Goal: Transaction & Acquisition: Book appointment/travel/reservation

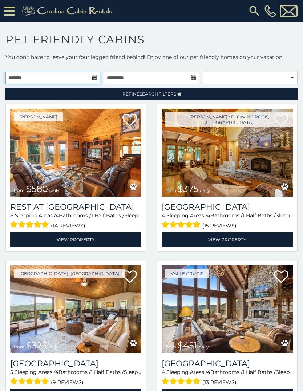
click at [98, 80] on input "text" at bounding box center [52, 78] width 95 height 12
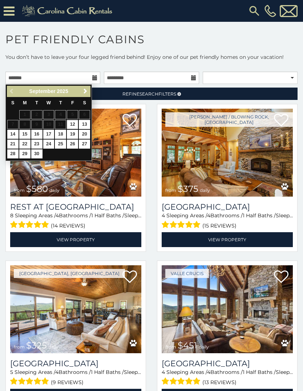
click at [24, 153] on link "29" at bounding box center [24, 153] width 11 height 9
type input "**********"
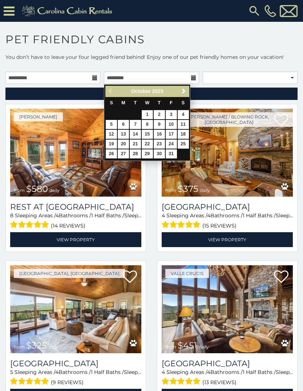
click at [159, 113] on link "2" at bounding box center [159, 114] width 11 height 9
type input "**********"
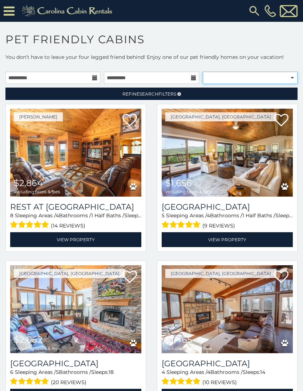
click at [293, 81] on select "**********" at bounding box center [250, 78] width 95 height 12
select select "*********"
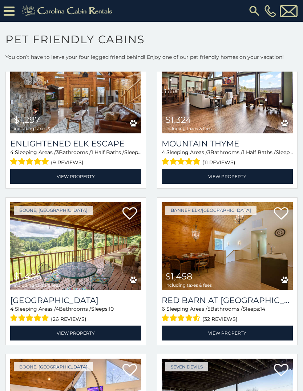
scroll to position [1159, 0]
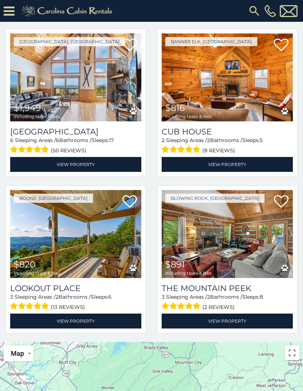
scroll to position [72, 0]
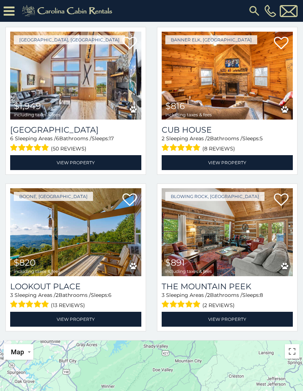
click at [61, 251] on img at bounding box center [75, 232] width 131 height 88
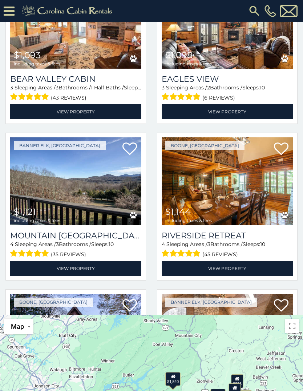
scroll to position [3031, 0]
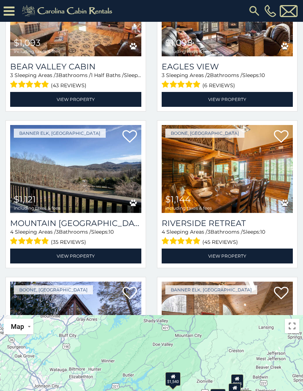
click at [240, 182] on img at bounding box center [227, 169] width 131 height 88
click at [242, 202] on img at bounding box center [227, 169] width 131 height 88
click at [239, 258] on link "View Property" at bounding box center [227, 255] width 131 height 15
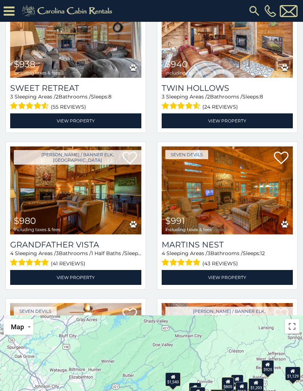
scroll to position [5359, 0]
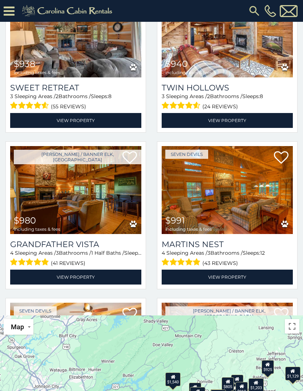
click at [98, 278] on link "View Property" at bounding box center [75, 276] width 131 height 15
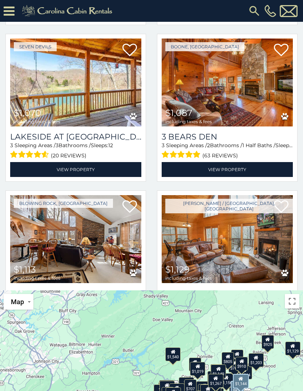
scroll to position [6069, 0]
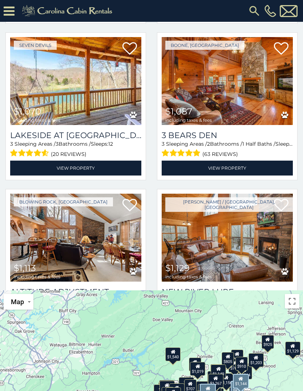
click at [241, 169] on link "View Property" at bounding box center [227, 168] width 131 height 15
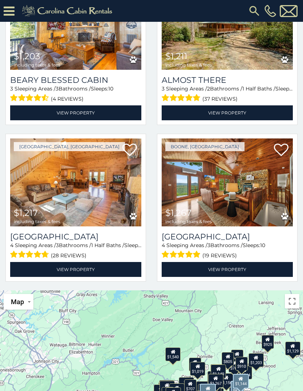
scroll to position [6750, 0]
click at [235, 268] on link "View Property" at bounding box center [227, 269] width 131 height 15
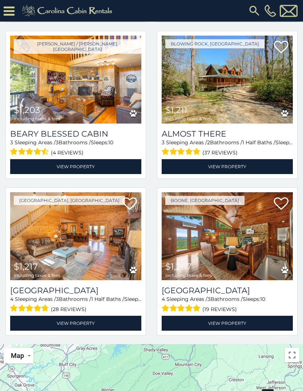
scroll to position [68, 0]
click at [291, 208] on img at bounding box center [227, 236] width 131 height 88
click at [282, 196] on icon at bounding box center [281, 203] width 15 height 15
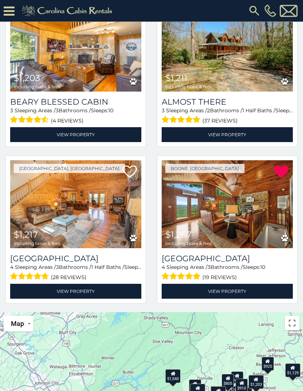
scroll to position [100, 0]
click at [288, 234] on link at bounding box center [284, 238] width 7 height 11
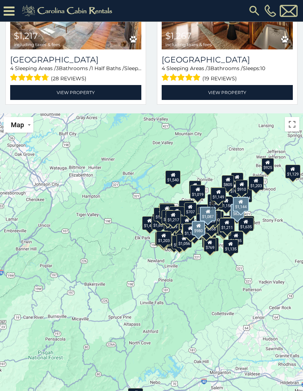
scroll to position [323, 0]
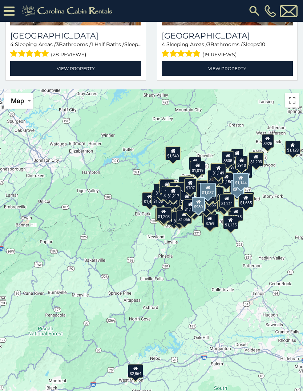
click at [180, 193] on div "$1,217" at bounding box center [173, 193] width 15 height 14
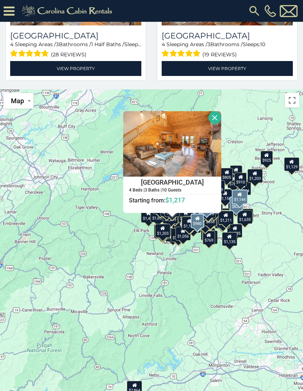
click at [204, 299] on div "$1,465 $1,656 $1,724 $1,806 $2,062 $2,864 $3,723 $3,945 $1,492 $1,566 $1,854 $1…" at bounding box center [151, 252] width 303 height 326
click at [231, 244] on div "$1,135" at bounding box center [229, 239] width 15 height 14
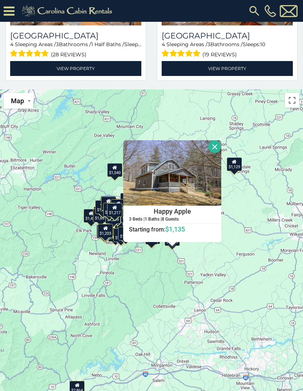
click at [207, 289] on div "$1,465 $1,656 $1,724 $1,806 $2,062 $2,864 $3,723 $3,945 $1,492 $1,566 $1,854 $1…" at bounding box center [151, 252] width 303 height 326
click at [221, 150] on button "Close" at bounding box center [214, 146] width 13 height 13
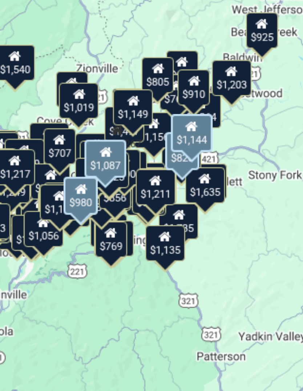
click at [166, 214] on icon at bounding box center [168, 216] width 5 height 5
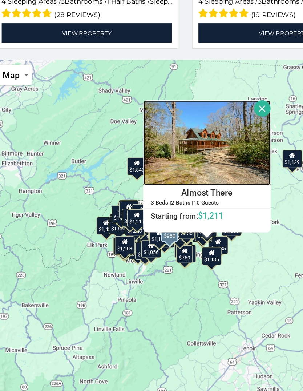
click at [178, 120] on img at bounding box center [168, 152] width 98 height 65
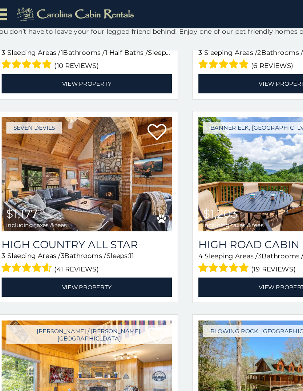
scroll to position [6560, 0]
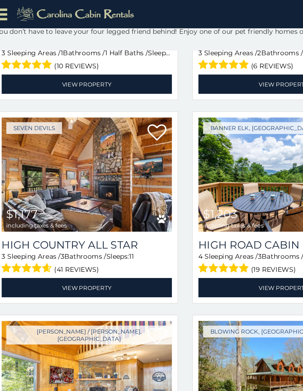
click at [74, 220] on link "View Property" at bounding box center [75, 221] width 131 height 15
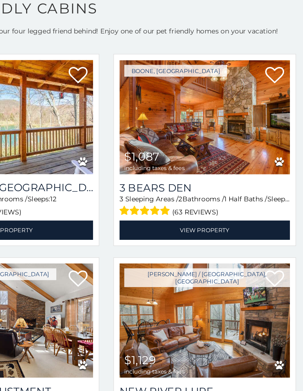
scroll to position [0, 0]
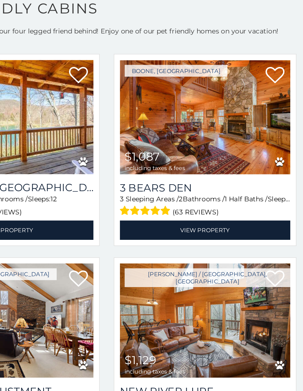
click at [164, 217] on link "View Property" at bounding box center [227, 224] width 131 height 15
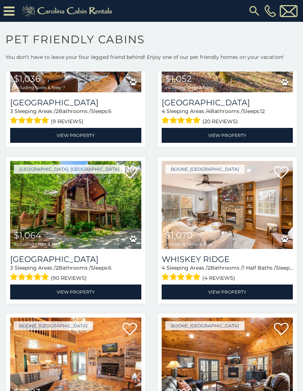
scroll to position [2766, 0]
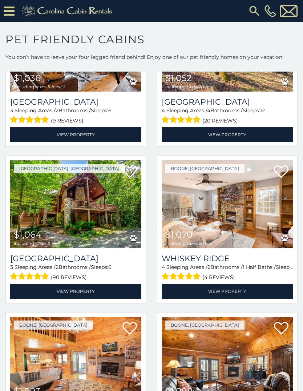
click at [74, 288] on link "View Property" at bounding box center [75, 291] width 131 height 15
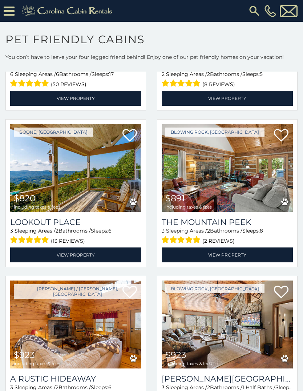
scroll to position [2175, 0]
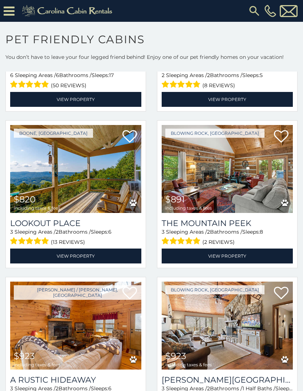
click at [65, 259] on link "View Property" at bounding box center [75, 255] width 131 height 15
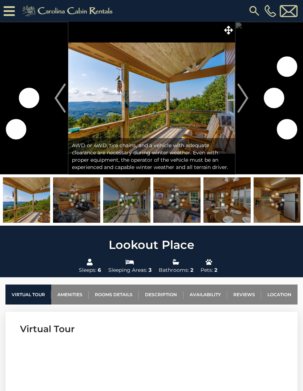
click at [77, 211] on img at bounding box center [76, 199] width 47 height 45
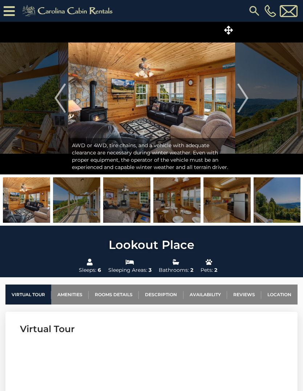
click at [242, 100] on img "Next" at bounding box center [243, 98] width 11 height 29
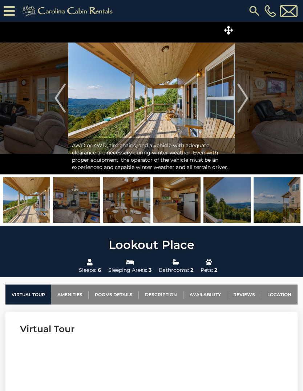
click at [245, 101] on img "Next" at bounding box center [243, 98] width 11 height 29
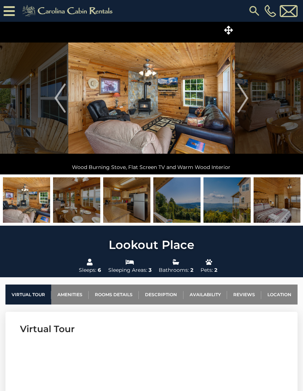
click at [245, 102] on img "Next" at bounding box center [243, 98] width 11 height 29
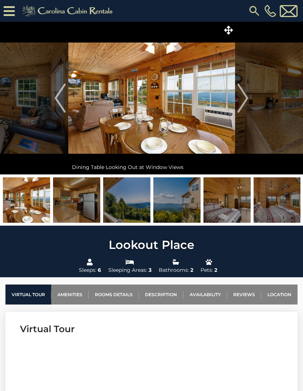
click at [248, 102] on button "Next" at bounding box center [243, 98] width 16 height 153
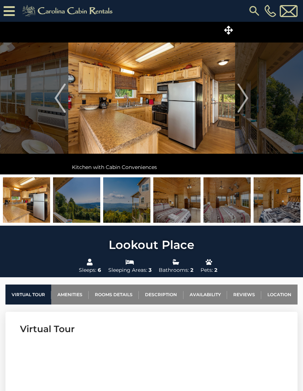
click at [250, 105] on button "Next" at bounding box center [243, 98] width 16 height 153
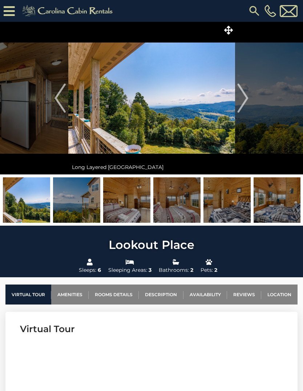
click at [248, 102] on button "Next" at bounding box center [243, 98] width 16 height 153
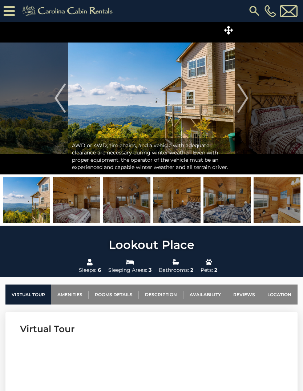
click at [249, 100] on button "Next" at bounding box center [243, 98] width 16 height 153
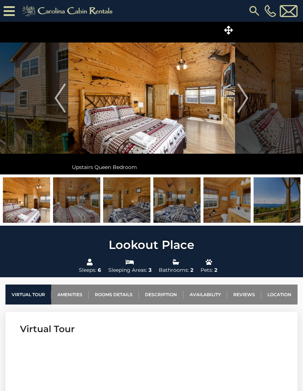
click at [240, 100] on img "Next" at bounding box center [243, 98] width 11 height 29
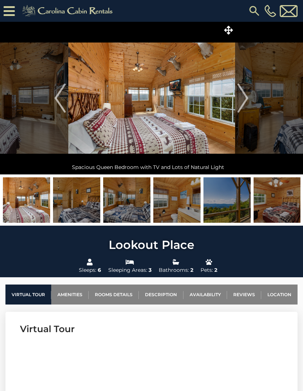
click at [248, 101] on button "Next" at bounding box center [243, 98] width 16 height 153
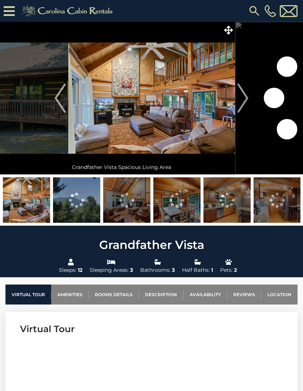
click at [249, 102] on button "Next" at bounding box center [243, 98] width 16 height 153
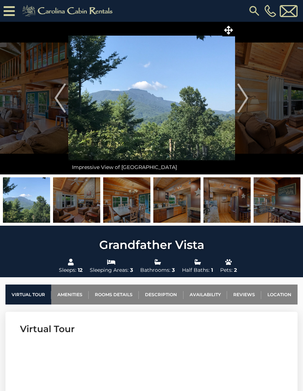
click at [247, 98] on img "Next" at bounding box center [243, 98] width 11 height 29
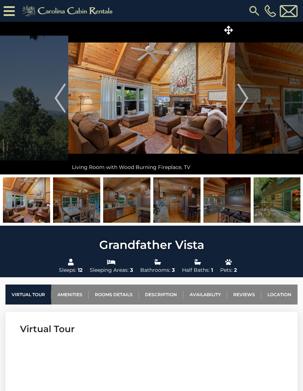
click at [248, 102] on img "Next" at bounding box center [243, 98] width 11 height 29
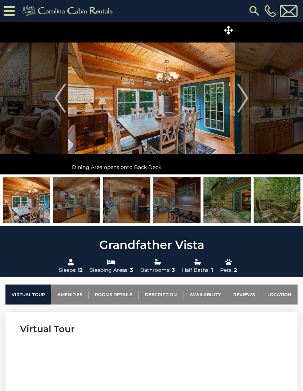
click at [247, 99] on img "Next" at bounding box center [243, 98] width 11 height 29
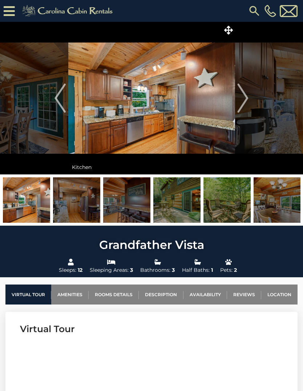
click at [249, 99] on button "Next" at bounding box center [243, 98] width 16 height 153
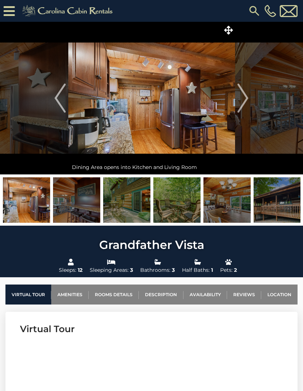
click at [246, 100] on img "Next" at bounding box center [243, 98] width 11 height 29
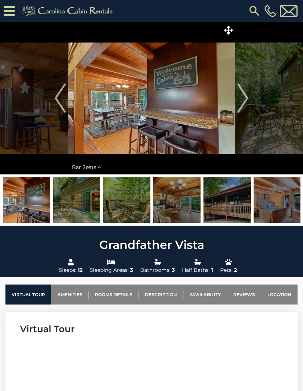
click at [247, 100] on img "Next" at bounding box center [243, 98] width 11 height 29
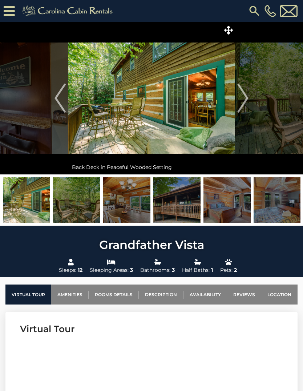
click at [247, 98] on img "Next" at bounding box center [243, 98] width 11 height 29
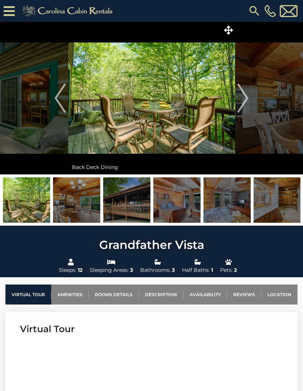
click at [249, 101] on button "Next" at bounding box center [243, 98] width 16 height 153
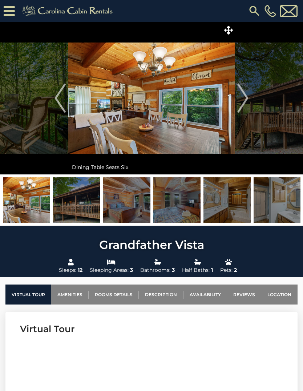
click at [248, 101] on img "Next" at bounding box center [243, 98] width 11 height 29
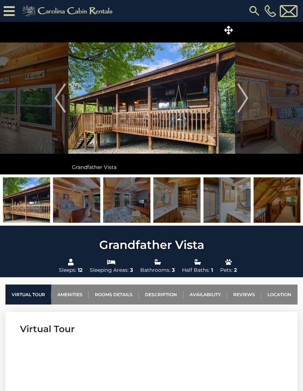
click at [248, 101] on img "Next" at bounding box center [243, 98] width 11 height 29
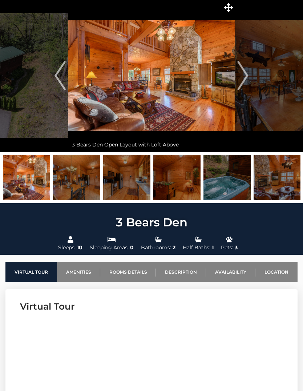
click at [246, 80] on img "Next" at bounding box center [243, 75] width 11 height 29
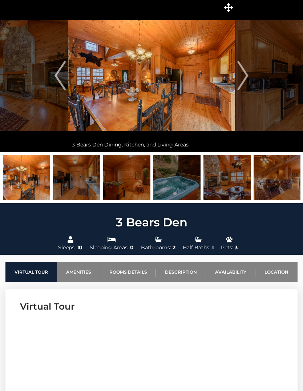
click at [246, 76] on img "Next" at bounding box center [243, 75] width 11 height 29
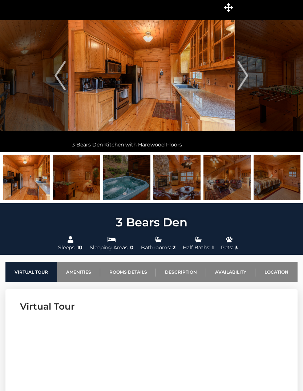
click at [248, 77] on img "Next" at bounding box center [243, 75] width 11 height 29
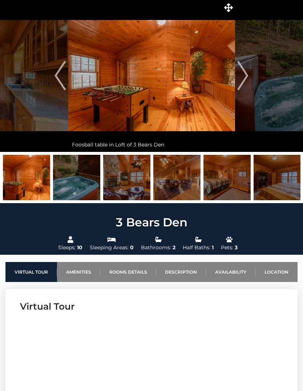
click at [249, 79] on button "Next" at bounding box center [243, 75] width 16 height 153
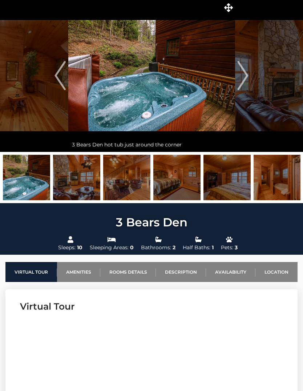
click at [251, 79] on button "Next" at bounding box center [243, 75] width 16 height 153
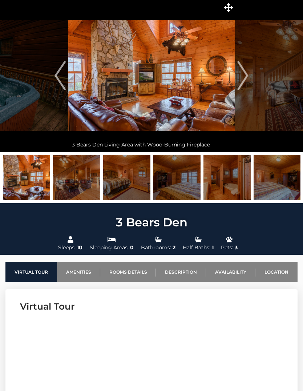
click at [248, 78] on button "Next" at bounding box center [243, 75] width 16 height 153
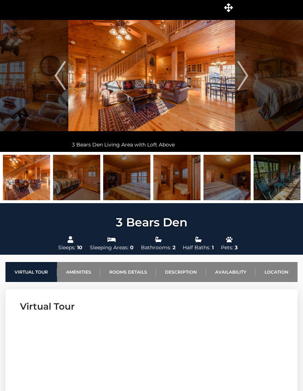
click at [249, 77] on button "Next" at bounding box center [243, 75] width 16 height 153
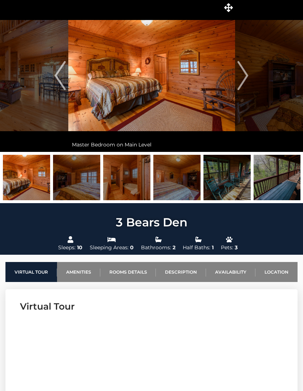
click at [249, 81] on button "Next" at bounding box center [243, 75] width 16 height 153
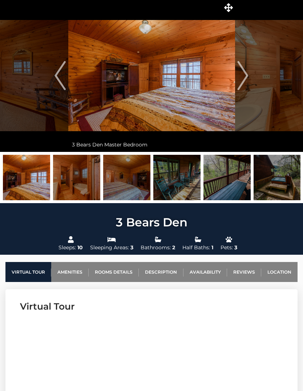
click at [248, 78] on img "Next" at bounding box center [243, 75] width 11 height 29
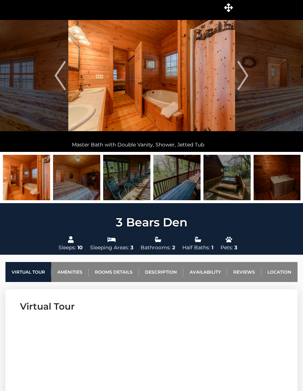
click at [246, 82] on img "Next" at bounding box center [243, 75] width 11 height 29
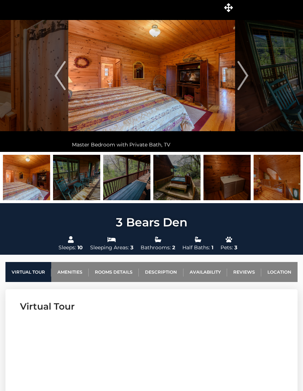
click at [249, 80] on button "Next" at bounding box center [243, 75] width 16 height 153
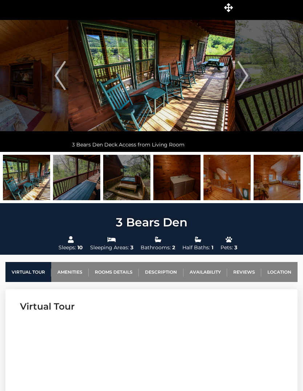
click at [248, 75] on button "Next" at bounding box center [243, 75] width 16 height 153
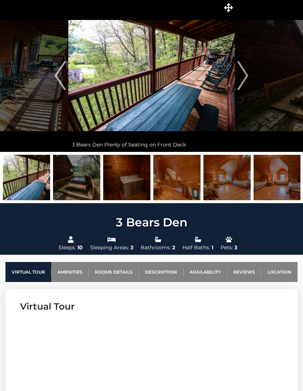
click at [248, 82] on button "Next" at bounding box center [243, 75] width 16 height 153
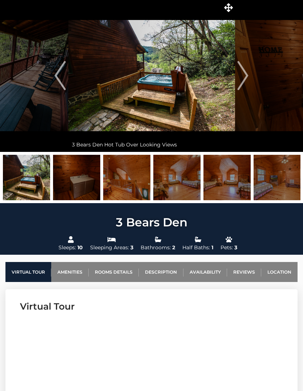
click at [250, 81] on button "Next" at bounding box center [243, 75] width 16 height 153
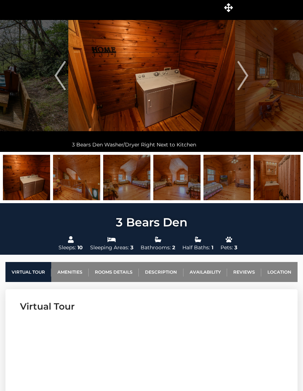
click at [250, 80] on button "Next" at bounding box center [243, 75] width 16 height 153
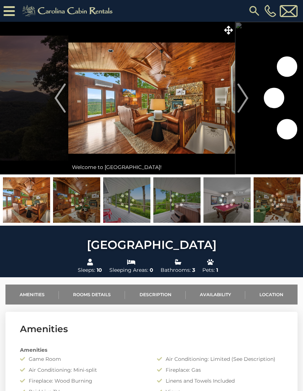
click at [245, 104] on img "Next" at bounding box center [243, 98] width 11 height 29
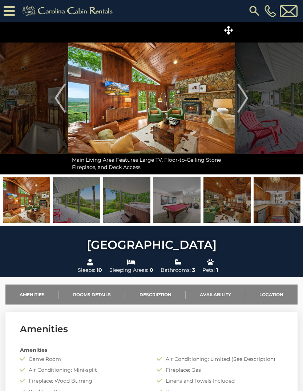
click at [250, 105] on button "Next" at bounding box center [243, 98] width 16 height 153
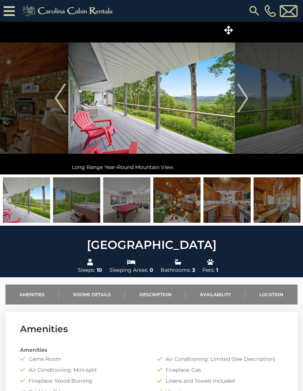
click at [246, 110] on img "Next" at bounding box center [243, 98] width 11 height 29
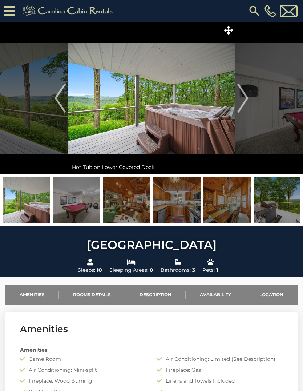
click at [248, 104] on button "Next" at bounding box center [243, 98] width 16 height 153
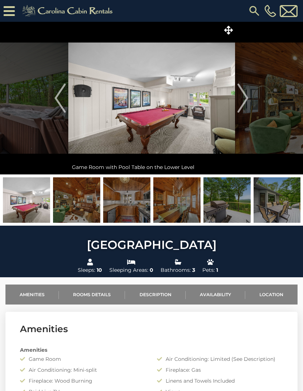
click at [247, 102] on img "Next" at bounding box center [243, 98] width 11 height 29
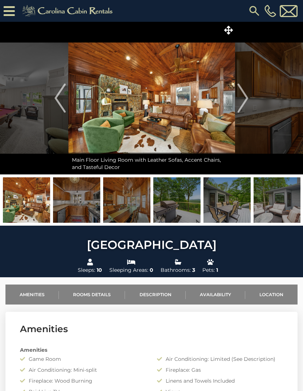
click at [246, 102] on img "Next" at bounding box center [243, 98] width 11 height 29
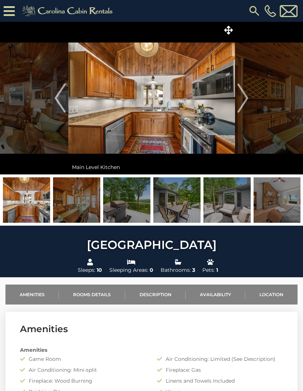
click at [244, 98] on img "Next" at bounding box center [243, 98] width 11 height 29
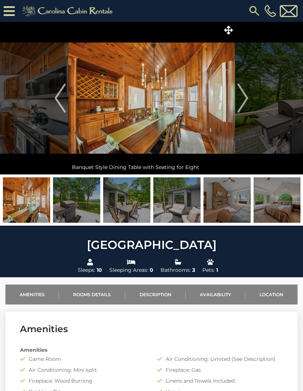
click at [248, 99] on button "Next" at bounding box center [243, 98] width 16 height 153
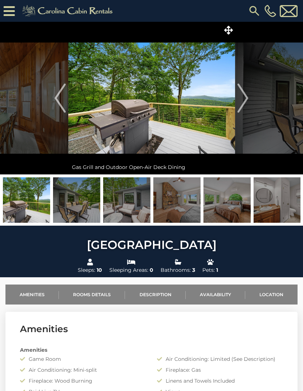
click at [250, 101] on button "Next" at bounding box center [243, 98] width 16 height 153
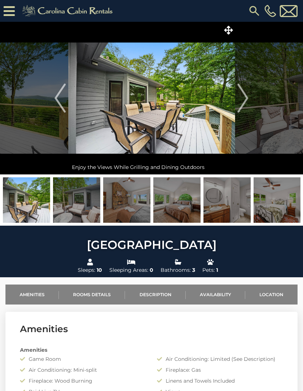
click at [248, 102] on img "Next" at bounding box center [243, 98] width 11 height 29
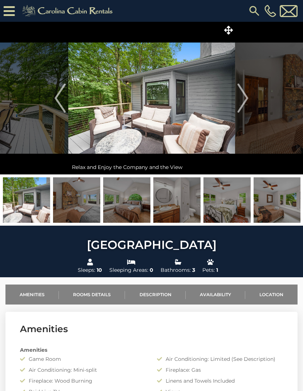
click at [246, 104] on img "Next" at bounding box center [243, 98] width 11 height 29
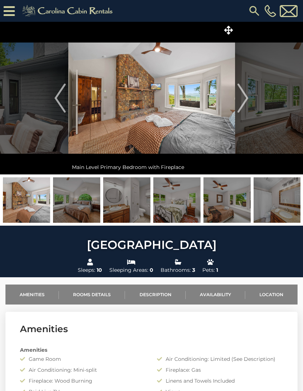
click at [246, 102] on img "Next" at bounding box center [243, 98] width 11 height 29
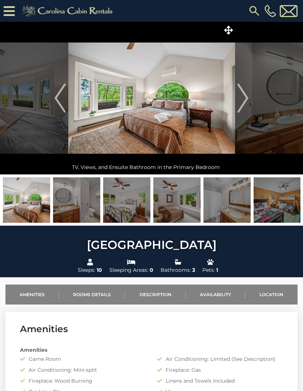
click at [245, 103] on img "Next" at bounding box center [243, 98] width 11 height 29
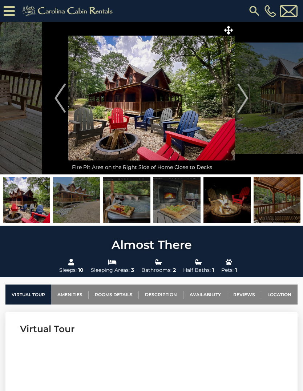
click at [130, 205] on img at bounding box center [126, 199] width 47 height 45
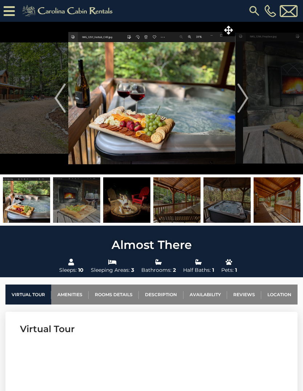
click at [247, 106] on img "Next" at bounding box center [243, 98] width 11 height 29
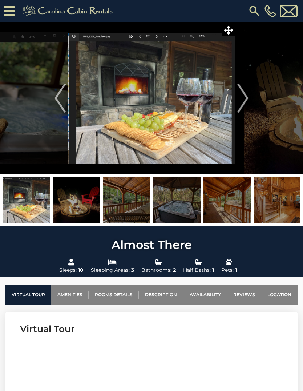
click at [240, 103] on img "Next" at bounding box center [243, 98] width 11 height 29
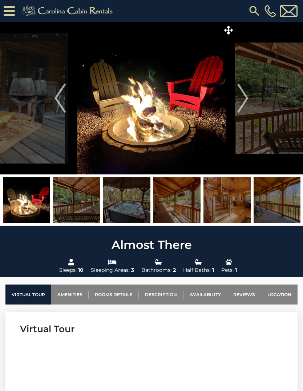
click at [250, 103] on button "Next" at bounding box center [243, 98] width 16 height 153
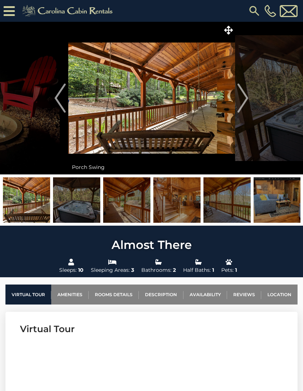
click at [247, 105] on img "Next" at bounding box center [243, 98] width 11 height 29
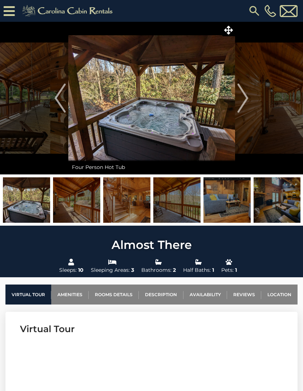
click at [246, 103] on img "Next" at bounding box center [243, 98] width 11 height 29
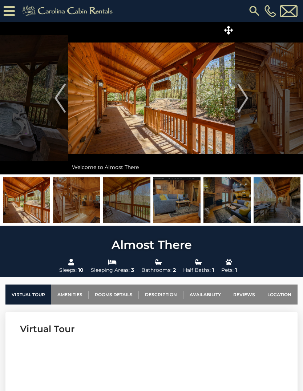
click at [245, 105] on img "Next" at bounding box center [243, 98] width 11 height 29
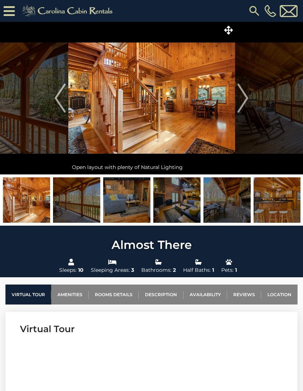
click at [245, 104] on img "Next" at bounding box center [243, 98] width 11 height 29
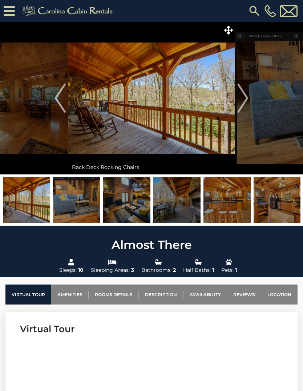
click at [243, 102] on img "Next" at bounding box center [243, 98] width 11 height 29
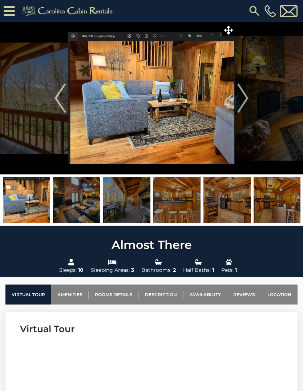
click at [249, 102] on button "Next" at bounding box center [243, 98] width 16 height 153
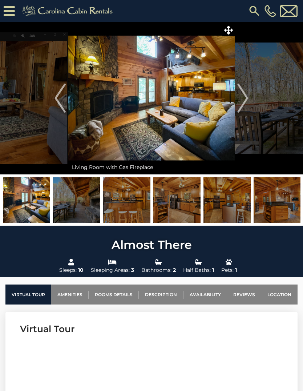
click at [248, 101] on button "Next" at bounding box center [243, 98] width 16 height 153
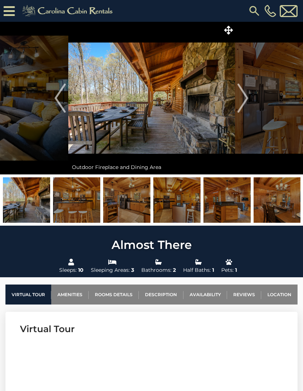
click at [243, 101] on img "Next" at bounding box center [243, 98] width 11 height 29
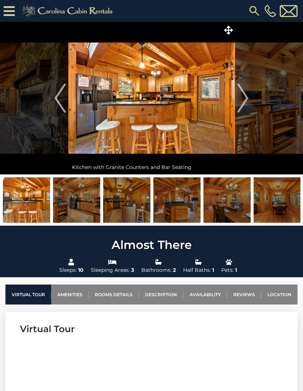
click at [247, 101] on img "Next" at bounding box center [243, 98] width 11 height 29
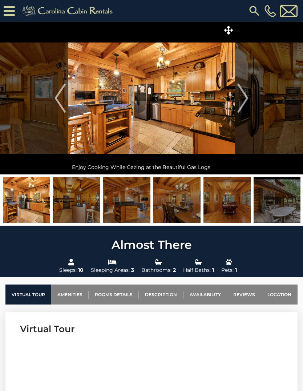
click at [246, 102] on img "Next" at bounding box center [243, 98] width 11 height 29
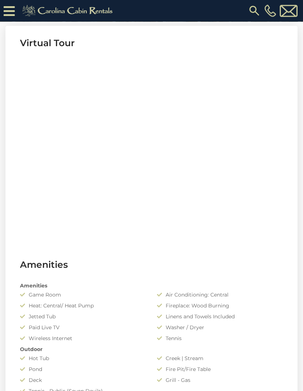
scroll to position [273, 0]
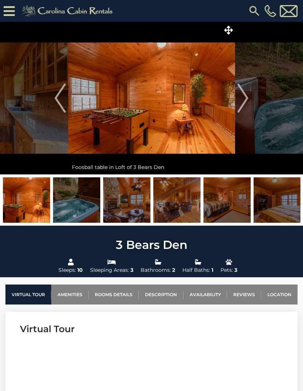
click at [243, 103] on img "Next" at bounding box center [243, 98] width 11 height 29
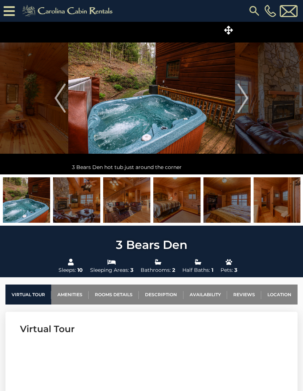
click at [248, 100] on button "Next" at bounding box center [243, 98] width 16 height 153
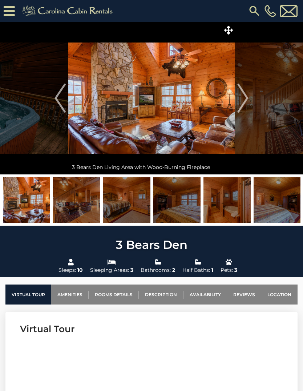
click at [246, 103] on img "Next" at bounding box center [243, 98] width 11 height 29
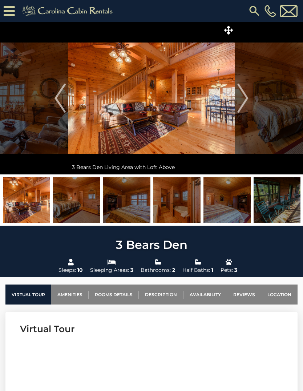
click at [247, 101] on img "Next" at bounding box center [243, 98] width 11 height 29
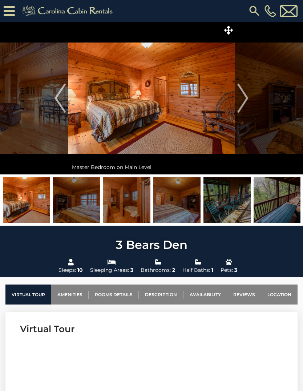
click at [242, 100] on img "Next" at bounding box center [243, 98] width 11 height 29
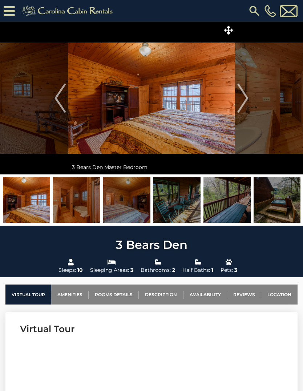
click at [241, 102] on img "Next" at bounding box center [243, 98] width 11 height 29
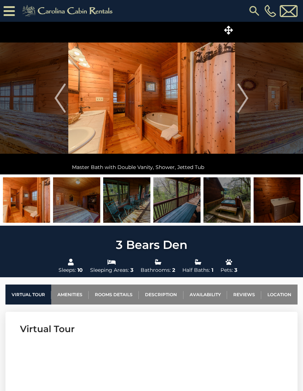
click at [237, 106] on button "Next" at bounding box center [243, 98] width 16 height 153
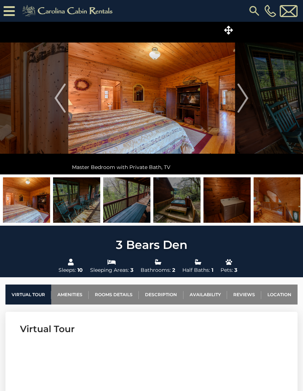
click at [236, 100] on button "Next" at bounding box center [243, 98] width 16 height 153
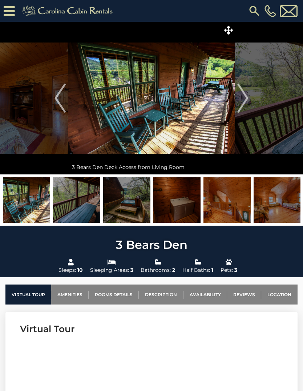
click at [245, 100] on img "Next" at bounding box center [243, 98] width 11 height 29
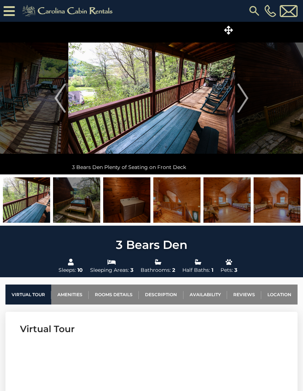
click at [244, 102] on img "Next" at bounding box center [243, 98] width 11 height 29
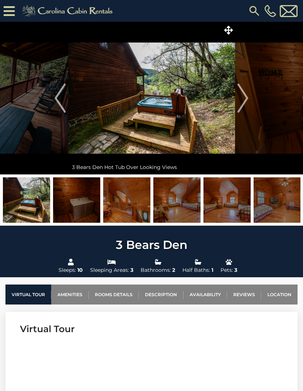
click at [246, 101] on img "Next" at bounding box center [243, 98] width 11 height 29
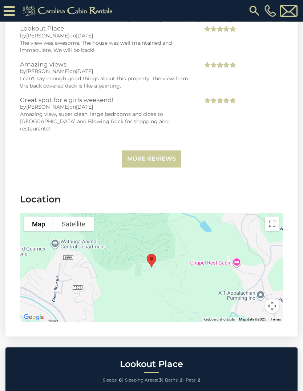
scroll to position [1593, 0]
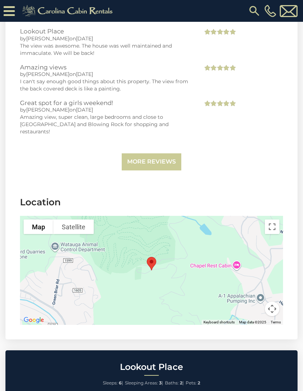
click at [144, 156] on link "More Reviews" at bounding box center [152, 161] width 60 height 17
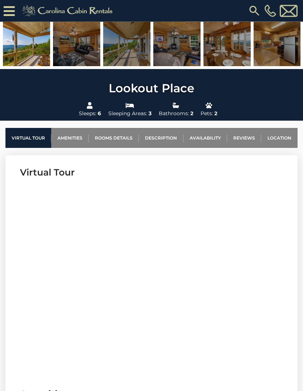
scroll to position [0, 0]
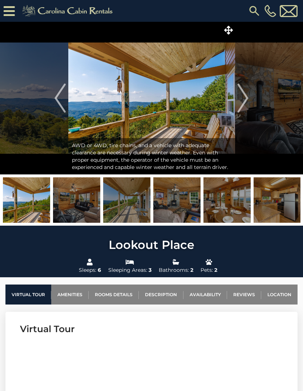
click at [245, 97] on img "Next" at bounding box center [243, 98] width 11 height 29
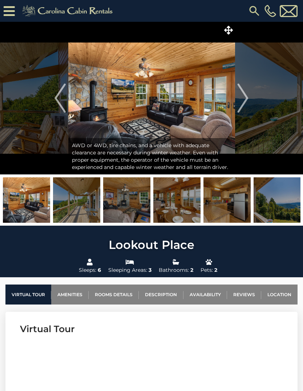
click at [249, 100] on button "Next" at bounding box center [243, 98] width 16 height 153
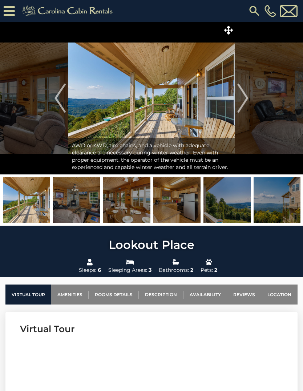
click at [247, 100] on img "Next" at bounding box center [243, 98] width 11 height 29
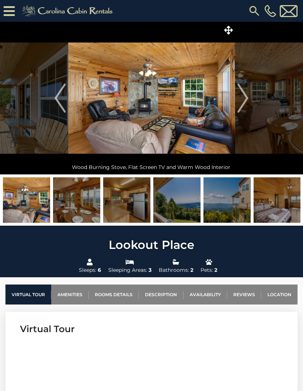
click at [245, 104] on img "Next" at bounding box center [243, 98] width 11 height 29
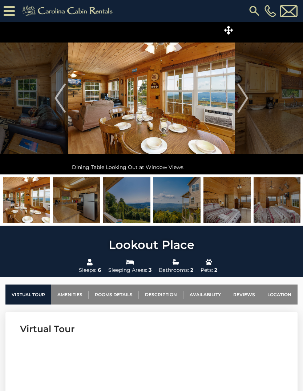
click at [248, 103] on button "Next" at bounding box center [243, 98] width 16 height 153
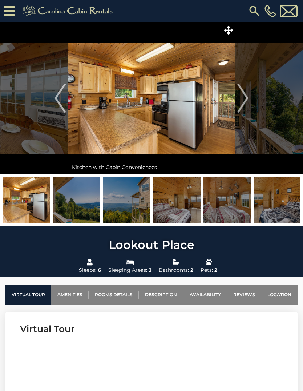
click at [247, 101] on img "Next" at bounding box center [243, 98] width 11 height 29
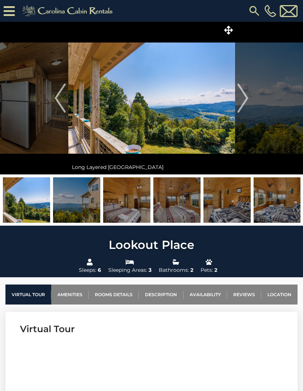
click at [247, 103] on img "Next" at bounding box center [243, 98] width 11 height 29
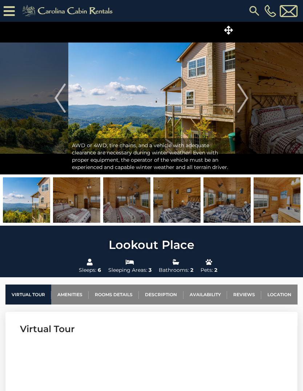
click at [246, 100] on img "Next" at bounding box center [243, 98] width 11 height 29
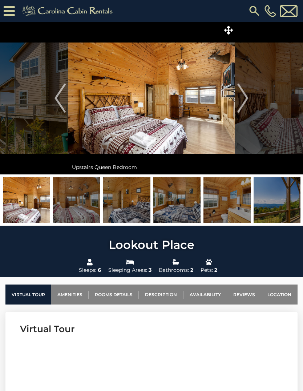
click at [247, 106] on img "Next" at bounding box center [243, 98] width 11 height 29
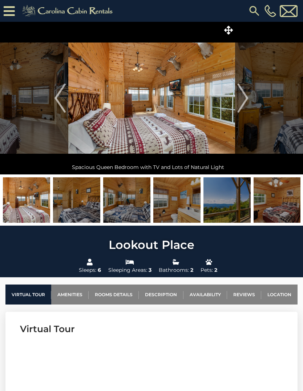
click at [246, 102] on img "Next" at bounding box center [243, 98] width 11 height 29
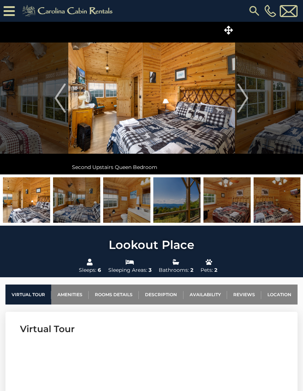
click at [247, 101] on img "Next" at bounding box center [243, 98] width 11 height 29
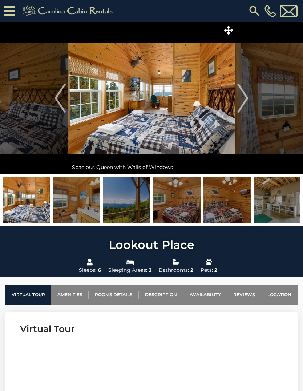
click at [249, 104] on button "Next" at bounding box center [243, 98] width 16 height 153
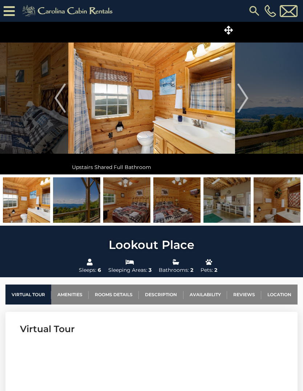
click at [250, 104] on button "Next" at bounding box center [243, 98] width 16 height 153
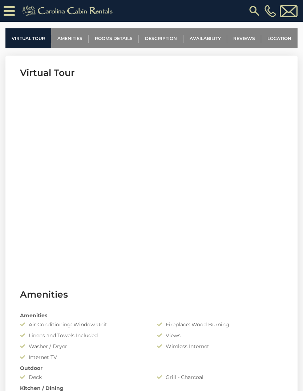
scroll to position [273, 0]
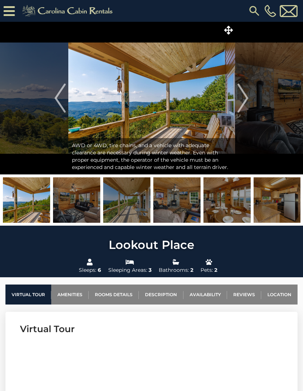
click at [246, 101] on img "Next" at bounding box center [243, 98] width 11 height 29
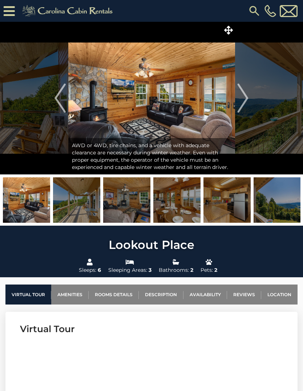
click at [246, 106] on img "Next" at bounding box center [243, 98] width 11 height 29
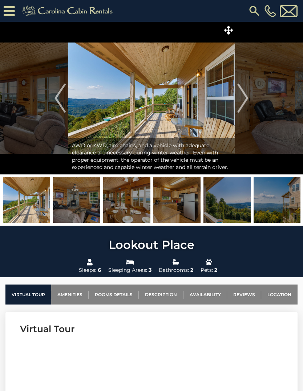
click at [248, 102] on img "Next" at bounding box center [243, 98] width 11 height 29
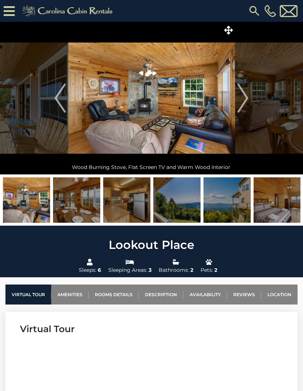
click at [244, 102] on img "Next" at bounding box center [243, 98] width 11 height 29
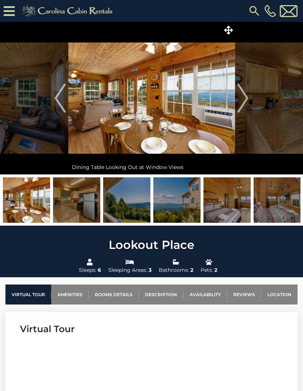
click at [243, 104] on img "Next" at bounding box center [243, 98] width 11 height 29
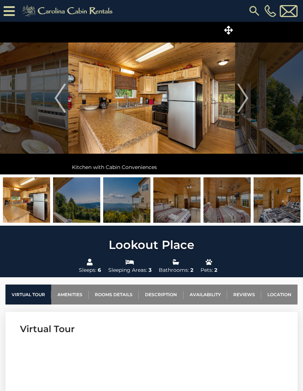
click at [243, 103] on img "Next" at bounding box center [243, 98] width 11 height 29
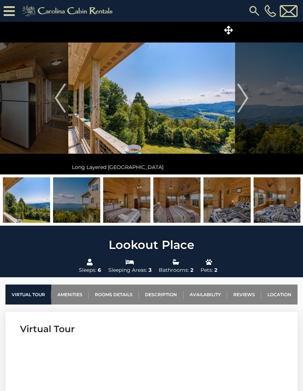
click at [247, 100] on img "Next" at bounding box center [243, 98] width 11 height 29
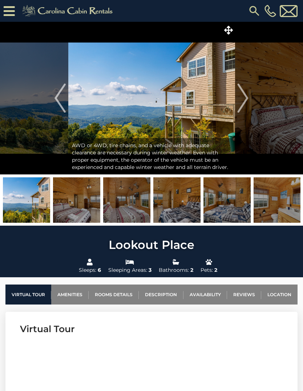
click at [239, 107] on img "Next" at bounding box center [243, 98] width 11 height 29
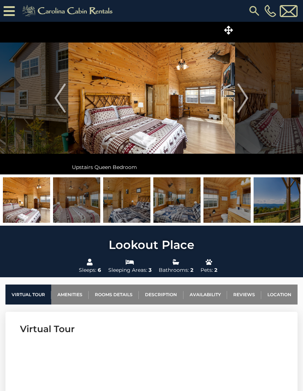
click at [243, 103] on img "Next" at bounding box center [243, 98] width 11 height 29
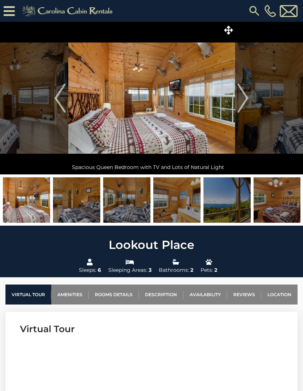
click at [246, 101] on img "Next" at bounding box center [243, 98] width 11 height 29
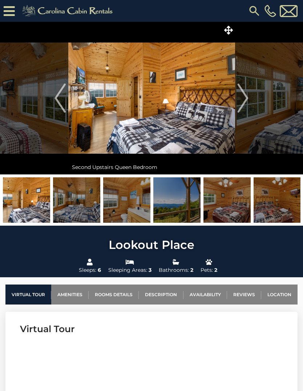
click at [239, 105] on img "Next" at bounding box center [243, 98] width 11 height 29
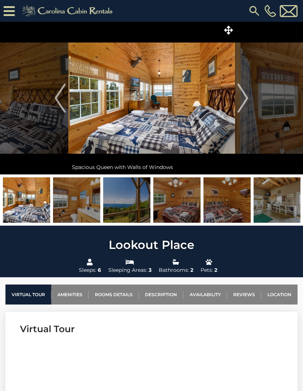
click at [250, 102] on button "Next" at bounding box center [243, 98] width 16 height 153
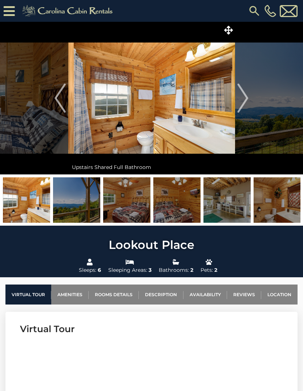
click at [244, 103] on img "Next" at bounding box center [243, 98] width 11 height 29
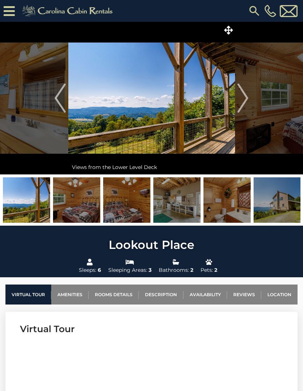
click at [249, 98] on button "Next" at bounding box center [243, 98] width 16 height 153
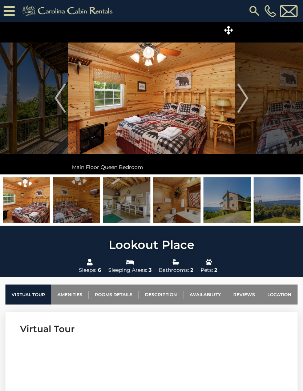
click at [247, 102] on img "Next" at bounding box center [243, 98] width 11 height 29
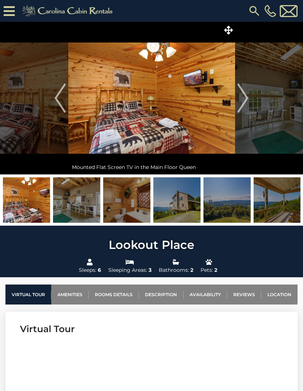
click at [242, 104] on img "Next" at bounding box center [243, 98] width 11 height 29
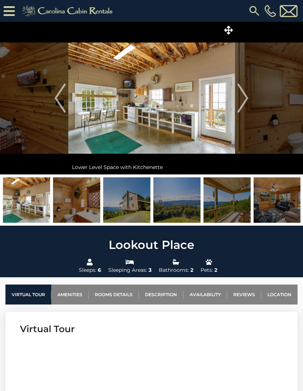
click at [246, 103] on img "Next" at bounding box center [243, 98] width 11 height 29
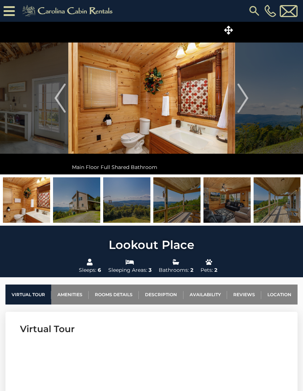
click at [247, 97] on img "Next" at bounding box center [243, 98] width 11 height 29
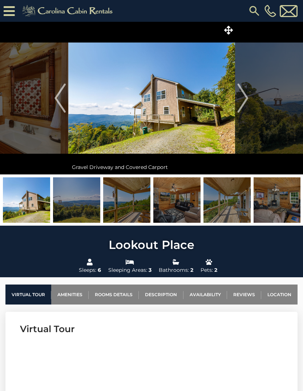
click at [243, 103] on img "Next" at bounding box center [243, 98] width 11 height 29
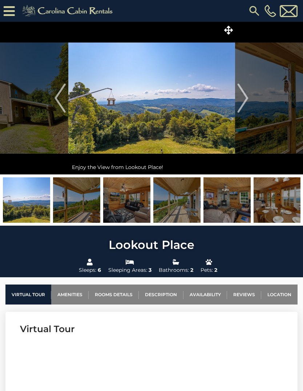
click at [248, 101] on button "Next" at bounding box center [243, 98] width 16 height 153
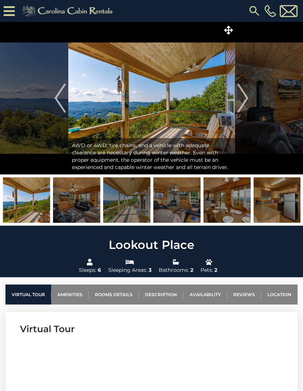
click at [240, 103] on img "Next" at bounding box center [243, 98] width 11 height 29
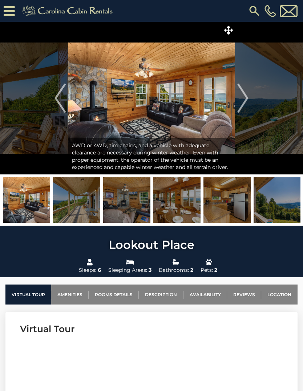
click at [247, 100] on img "Next" at bounding box center [243, 98] width 11 height 29
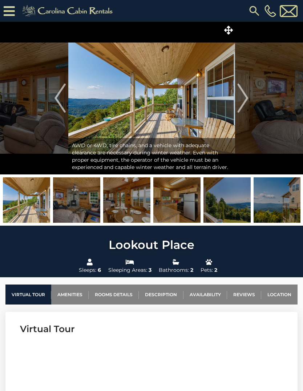
click at [239, 101] on img "Next" at bounding box center [243, 98] width 11 height 29
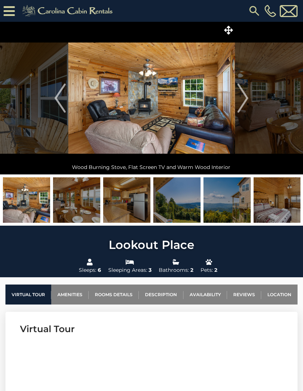
click at [249, 101] on button "Next" at bounding box center [243, 98] width 16 height 153
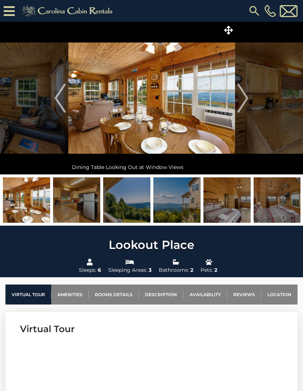
click at [246, 106] on img "Next" at bounding box center [243, 98] width 11 height 29
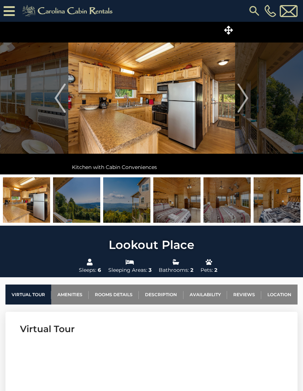
click at [246, 104] on img "Next" at bounding box center [243, 98] width 11 height 29
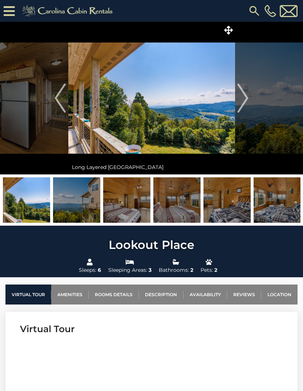
click at [251, 102] on button "Next" at bounding box center [243, 98] width 16 height 153
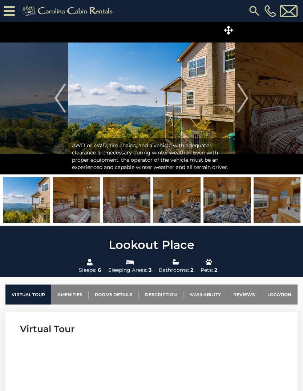
click at [249, 100] on button "Next" at bounding box center [243, 98] width 16 height 153
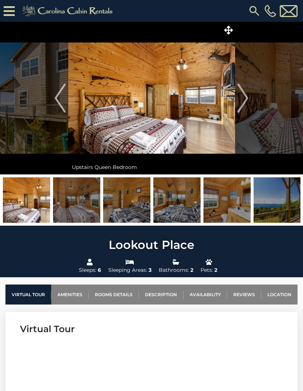
click at [247, 100] on img "Next" at bounding box center [243, 98] width 11 height 29
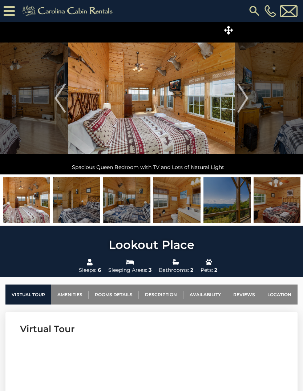
click at [249, 100] on button "Next" at bounding box center [243, 98] width 16 height 153
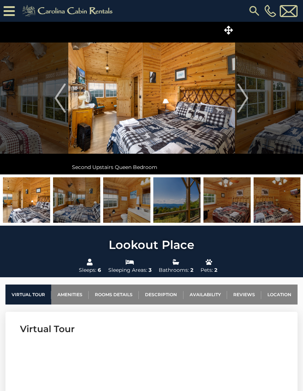
click at [248, 101] on img "Next" at bounding box center [243, 98] width 11 height 29
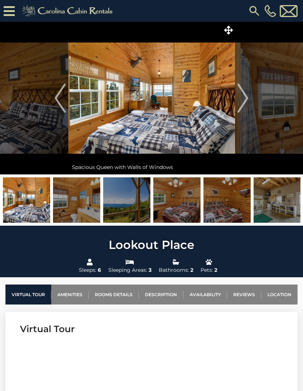
click at [248, 100] on button "Next" at bounding box center [243, 98] width 16 height 153
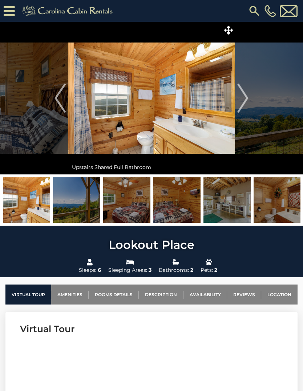
click at [246, 96] on img "Next" at bounding box center [243, 98] width 11 height 29
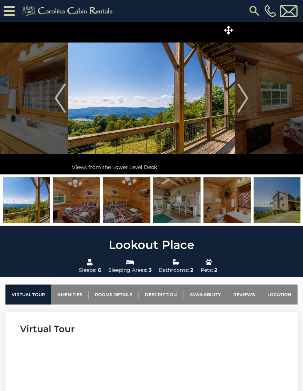
click at [248, 99] on img "Next" at bounding box center [243, 98] width 11 height 29
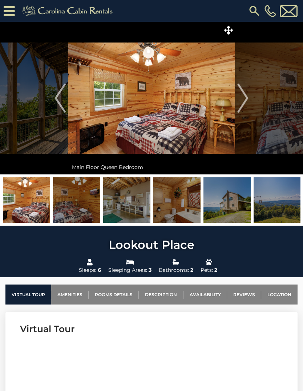
click at [248, 106] on button "Next" at bounding box center [243, 98] width 16 height 153
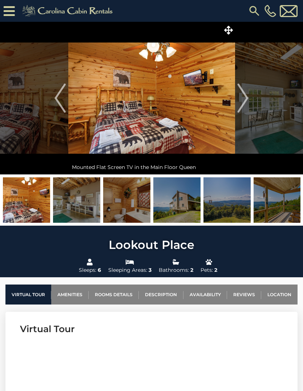
click at [244, 101] on img "Next" at bounding box center [243, 98] width 11 height 29
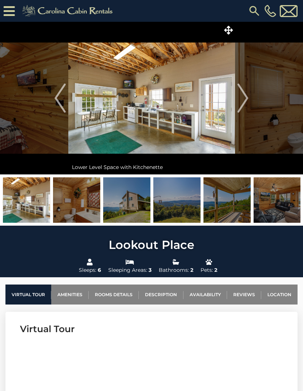
click at [250, 101] on button "Next" at bounding box center [243, 98] width 16 height 153
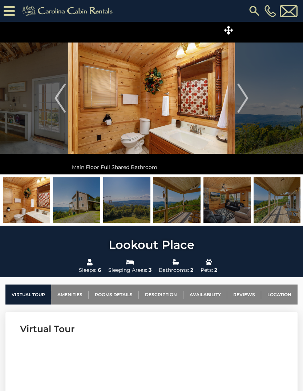
click at [247, 101] on img "Next" at bounding box center [243, 98] width 11 height 29
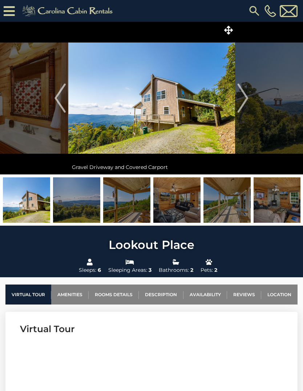
click at [247, 102] on img "Next" at bounding box center [243, 98] width 11 height 29
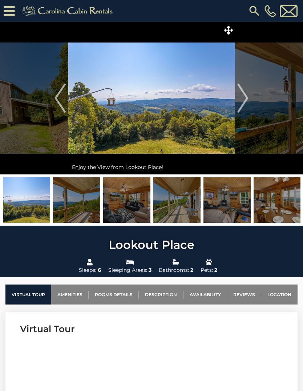
click at [247, 105] on img "Next" at bounding box center [243, 98] width 11 height 29
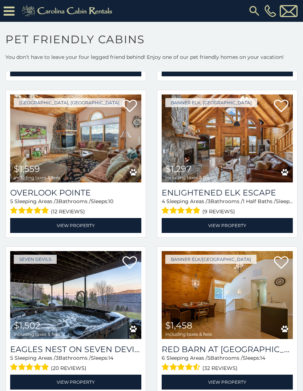
scroll to position [954, 0]
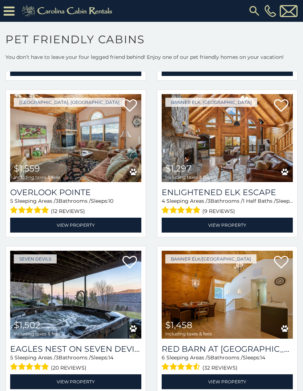
click at [203, 145] on img at bounding box center [227, 138] width 131 height 88
click at [221, 144] on img at bounding box center [227, 138] width 131 height 88
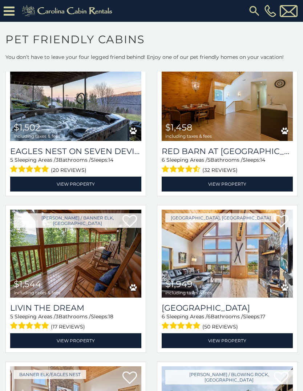
scroll to position [1152, 0]
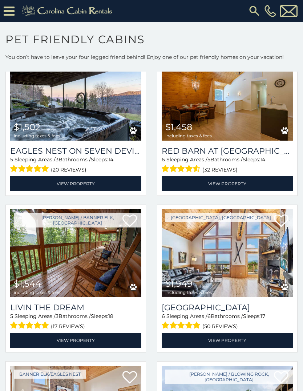
click at [45, 260] on img at bounding box center [75, 253] width 131 height 88
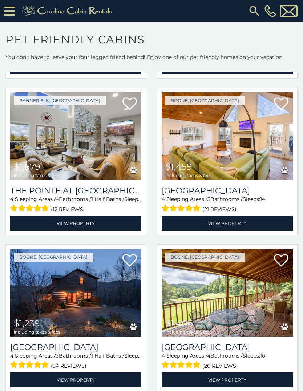
scroll to position [1600, 0]
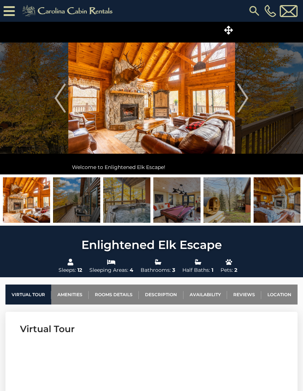
click at [81, 204] on img at bounding box center [76, 199] width 47 height 45
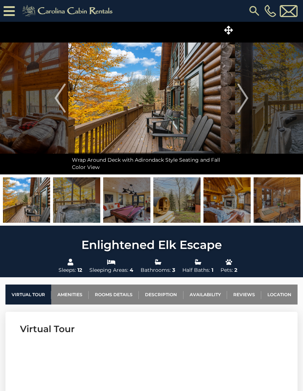
click at [120, 212] on img at bounding box center [126, 199] width 47 height 45
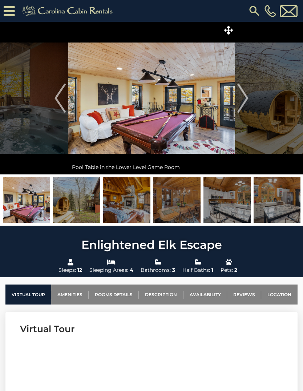
click at [127, 211] on img at bounding box center [126, 199] width 47 height 45
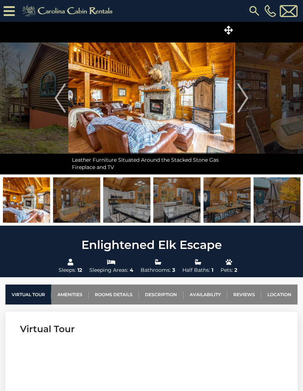
click at [134, 210] on img at bounding box center [126, 199] width 47 height 45
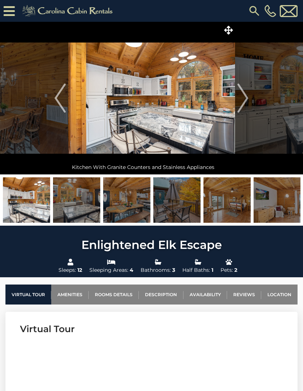
click at [131, 208] on img at bounding box center [126, 199] width 47 height 45
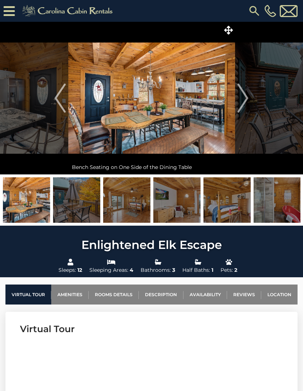
click at [135, 207] on img at bounding box center [126, 199] width 47 height 45
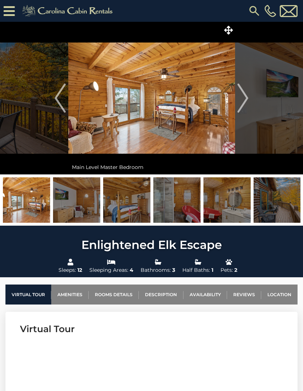
click at [134, 207] on img at bounding box center [126, 199] width 47 height 45
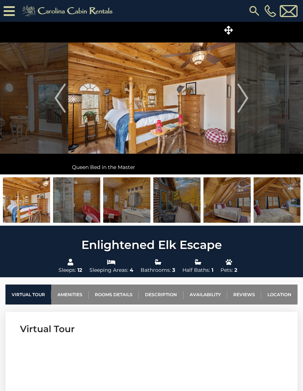
click at [181, 209] on img at bounding box center [176, 199] width 47 height 45
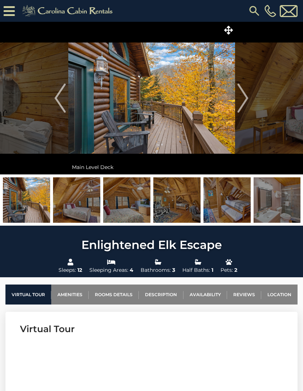
click at [174, 210] on img at bounding box center [176, 199] width 47 height 45
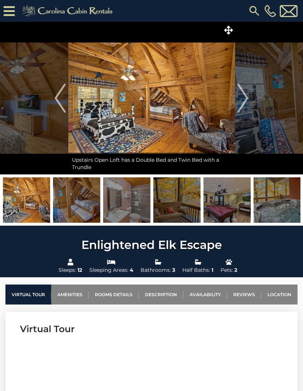
click at [182, 214] on img at bounding box center [176, 199] width 47 height 45
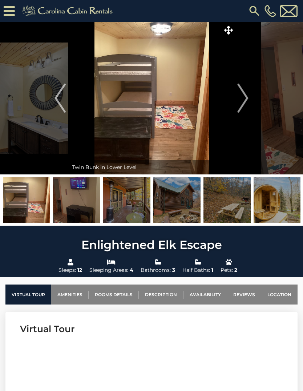
click at [184, 208] on img at bounding box center [176, 199] width 47 height 45
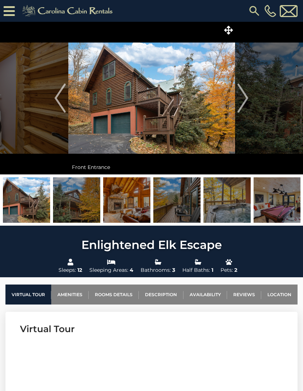
click at [182, 208] on img at bounding box center [176, 199] width 47 height 45
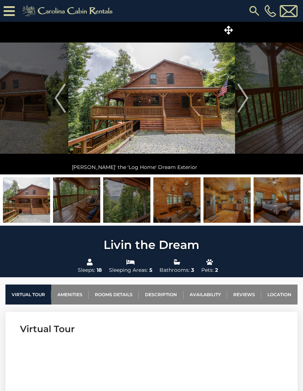
click at [82, 208] on img at bounding box center [76, 199] width 47 height 45
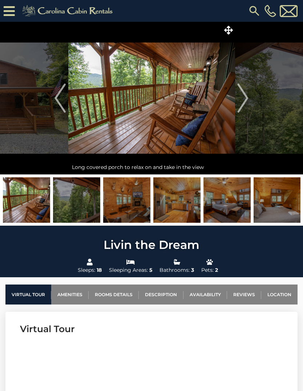
click at [126, 207] on img at bounding box center [126, 199] width 47 height 45
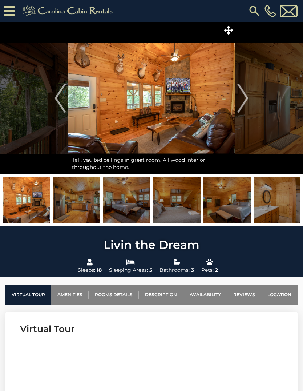
click at [134, 211] on img at bounding box center [126, 199] width 47 height 45
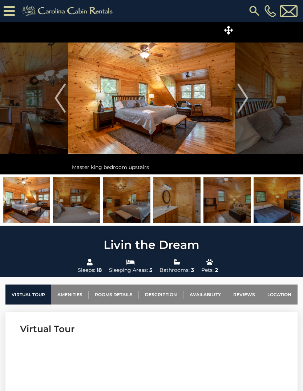
click at [129, 210] on img at bounding box center [126, 199] width 47 height 45
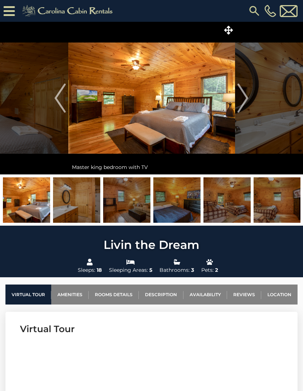
click at [130, 207] on img at bounding box center [126, 199] width 47 height 45
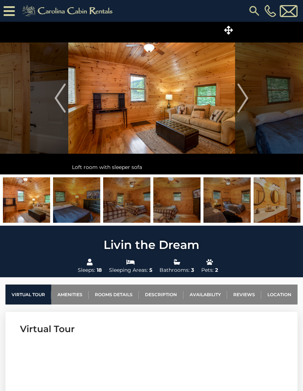
click at [125, 213] on img at bounding box center [126, 199] width 47 height 45
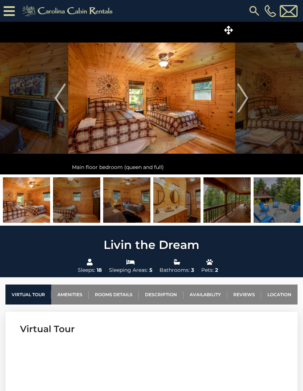
click at [223, 207] on img at bounding box center [226, 199] width 47 height 45
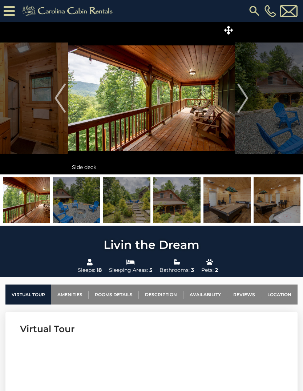
click at [240, 100] on img "Next" at bounding box center [243, 98] width 11 height 29
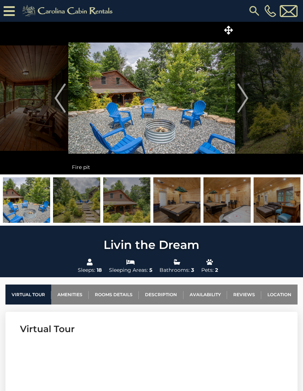
click at [247, 107] on img "Next" at bounding box center [243, 98] width 11 height 29
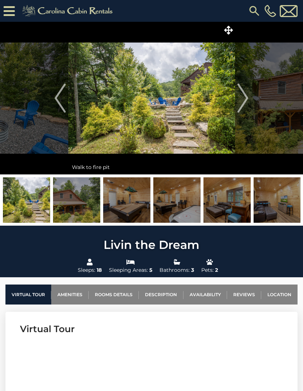
click at [247, 101] on img "Next" at bounding box center [243, 98] width 11 height 29
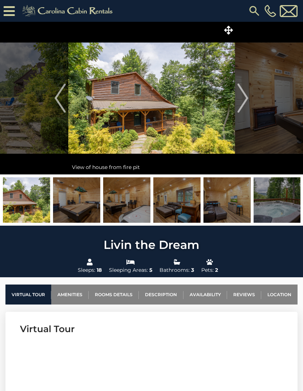
click at [245, 103] on img "Next" at bounding box center [243, 98] width 11 height 29
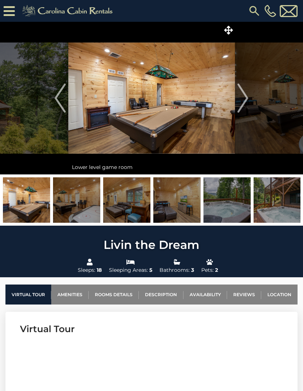
click at [245, 101] on img "Next" at bounding box center [243, 98] width 11 height 29
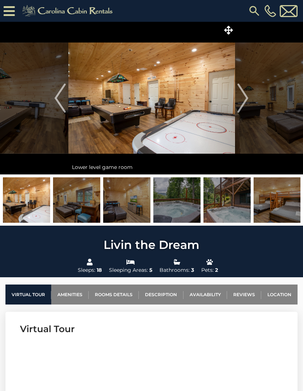
click at [242, 106] on img "Next" at bounding box center [243, 98] width 11 height 29
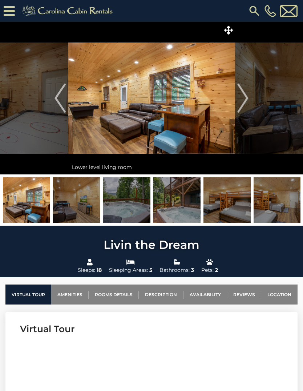
click at [247, 99] on img "Next" at bounding box center [243, 98] width 11 height 29
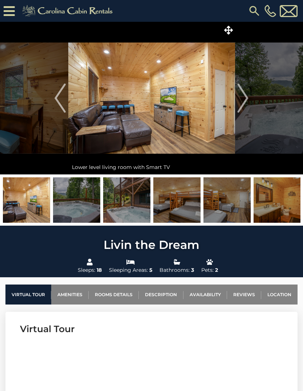
click at [248, 99] on img "Next" at bounding box center [243, 98] width 11 height 29
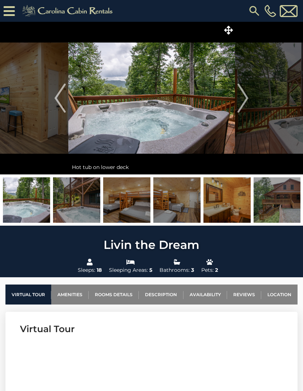
click at [250, 98] on button "Next" at bounding box center [243, 98] width 16 height 153
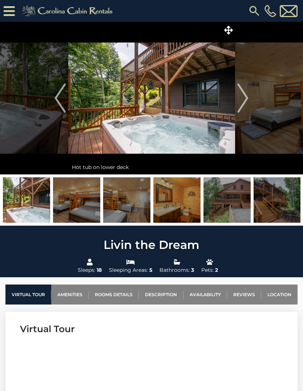
click at [245, 105] on img "Next" at bounding box center [243, 98] width 11 height 29
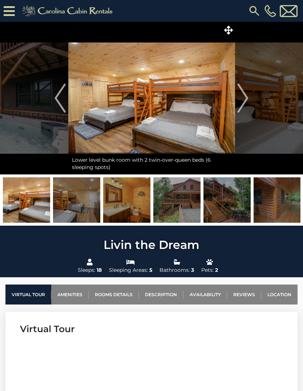
click at [248, 103] on img "Next" at bounding box center [243, 98] width 11 height 29
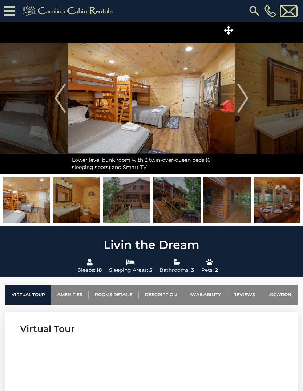
click at [247, 99] on img "Next" at bounding box center [243, 98] width 11 height 29
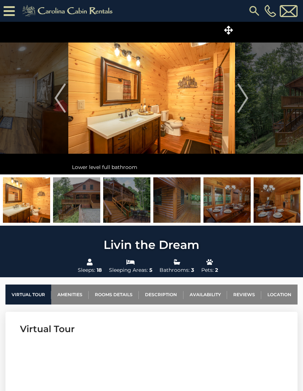
click at [241, 104] on img "Next" at bounding box center [243, 98] width 11 height 29
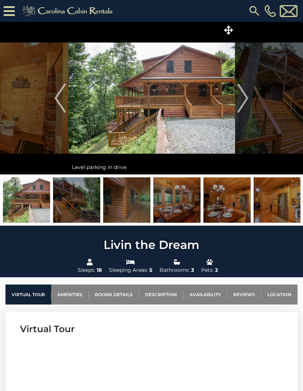
click at [242, 99] on img "Next" at bounding box center [243, 98] width 11 height 29
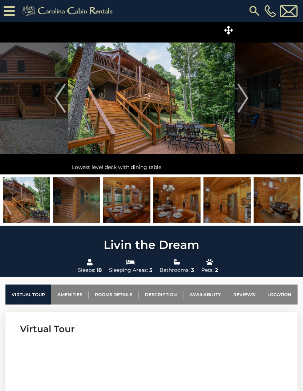
click at [244, 96] on img "Next" at bounding box center [243, 98] width 11 height 29
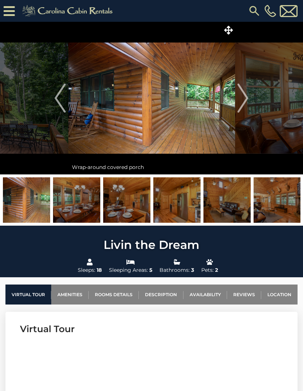
click at [246, 102] on img "Next" at bounding box center [243, 98] width 11 height 29
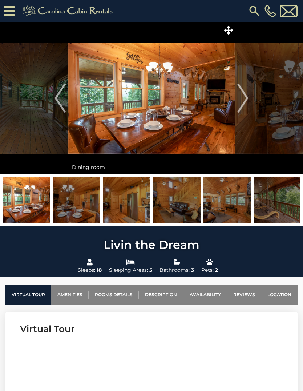
click at [246, 101] on img "Next" at bounding box center [243, 98] width 11 height 29
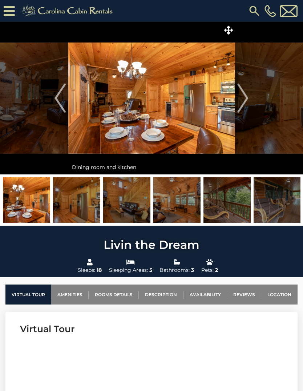
click at [245, 104] on img "Next" at bounding box center [243, 98] width 11 height 29
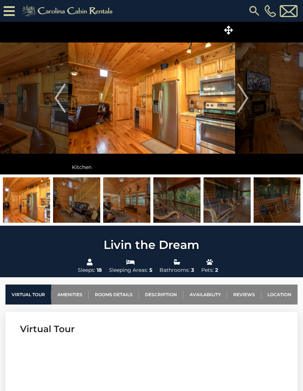
click at [244, 102] on img "Next" at bounding box center [243, 98] width 11 height 29
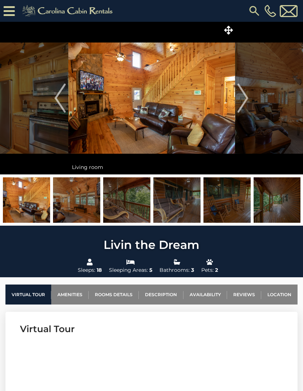
click at [247, 98] on img "Next" at bounding box center [243, 98] width 11 height 29
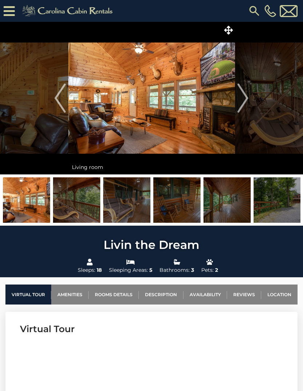
click at [244, 103] on img "Next" at bounding box center [243, 98] width 11 height 29
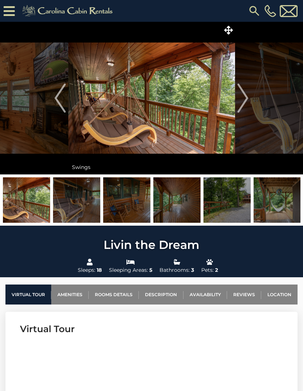
click at [243, 105] on img "Next" at bounding box center [243, 98] width 11 height 29
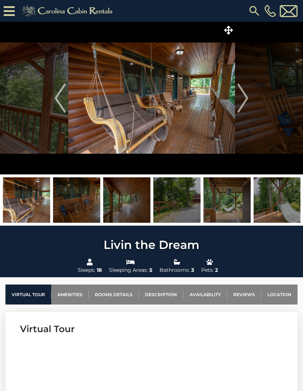
click at [236, 101] on button "Next" at bounding box center [243, 98] width 16 height 153
